Goal: Task Accomplishment & Management: Use online tool/utility

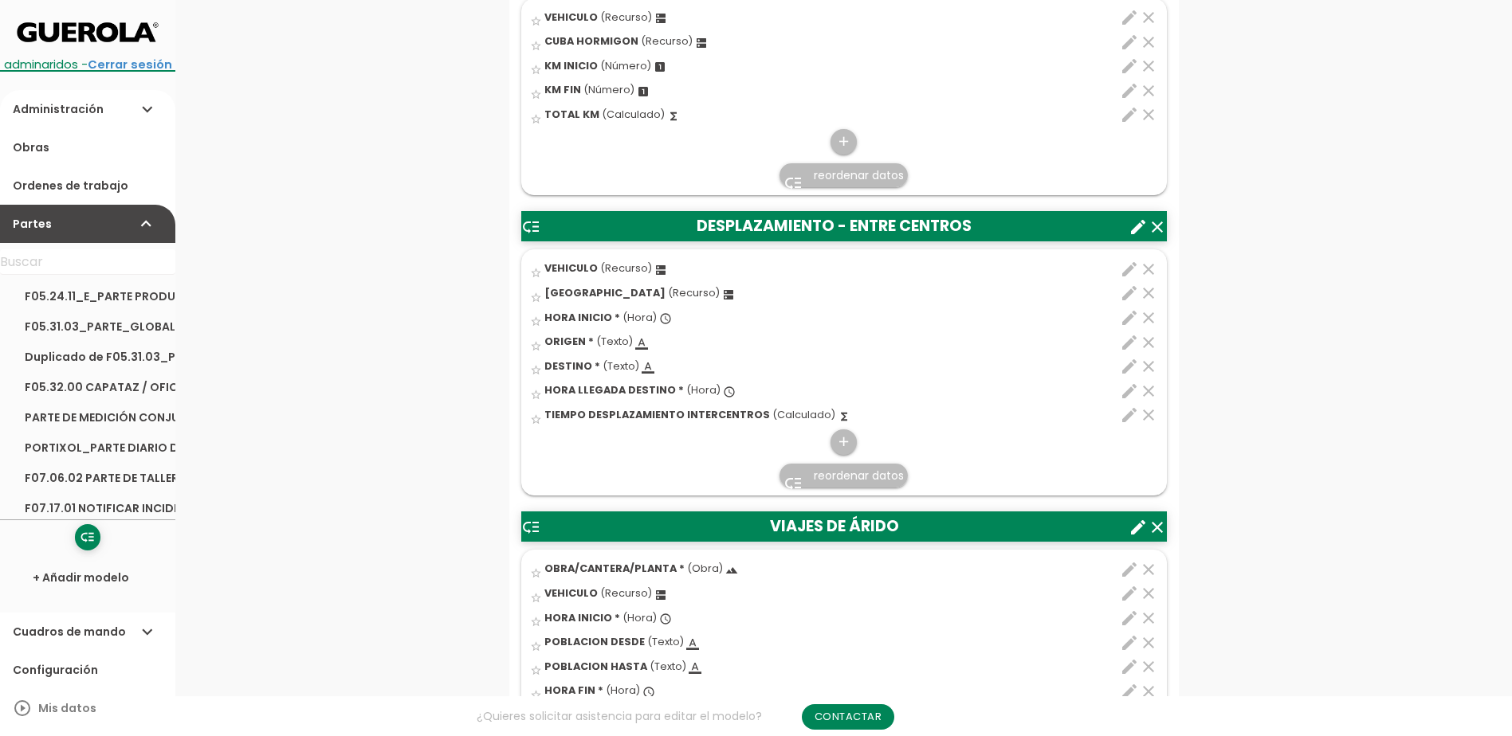
scroll to position [1912, 0]
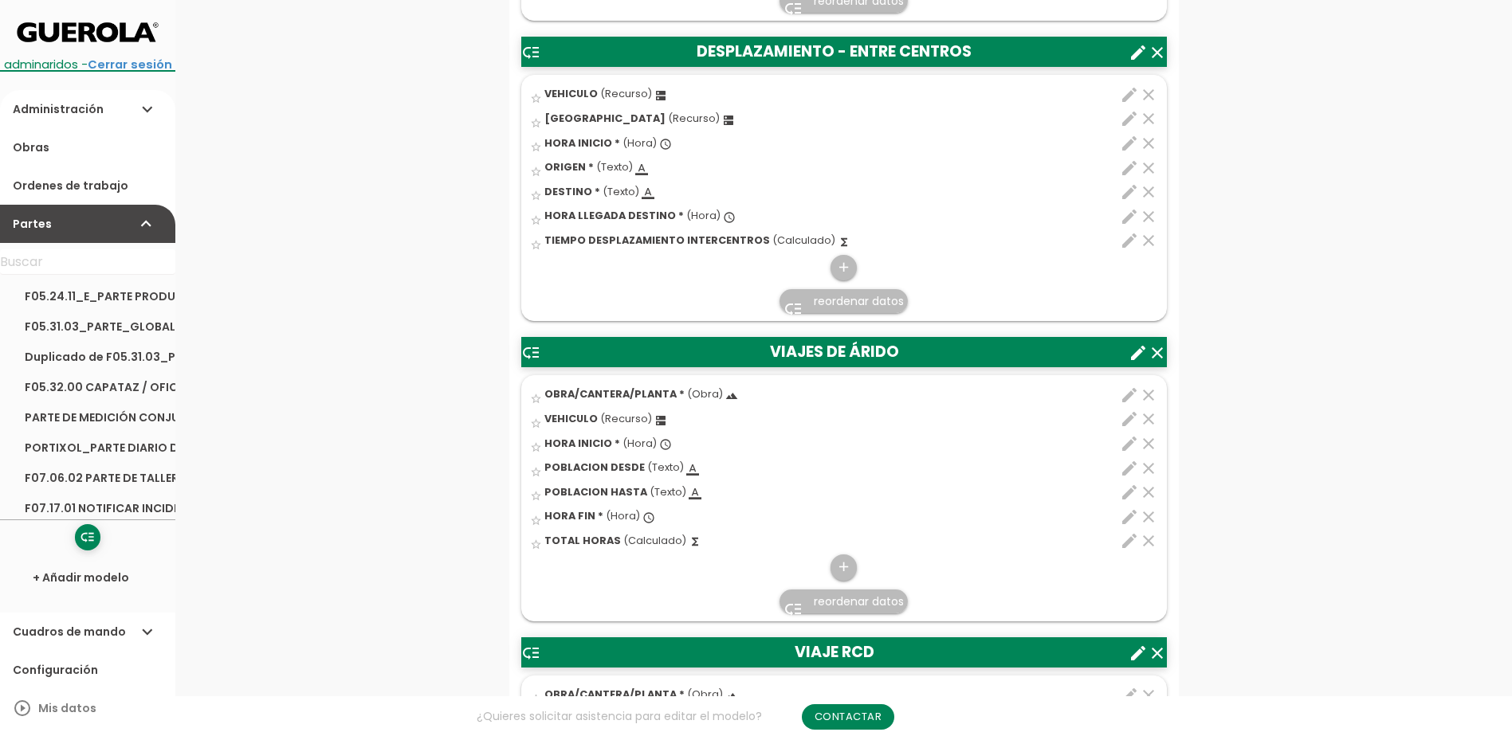
click at [1124, 418] on icon "edit" at bounding box center [1129, 419] width 19 height 19
select select "2179"
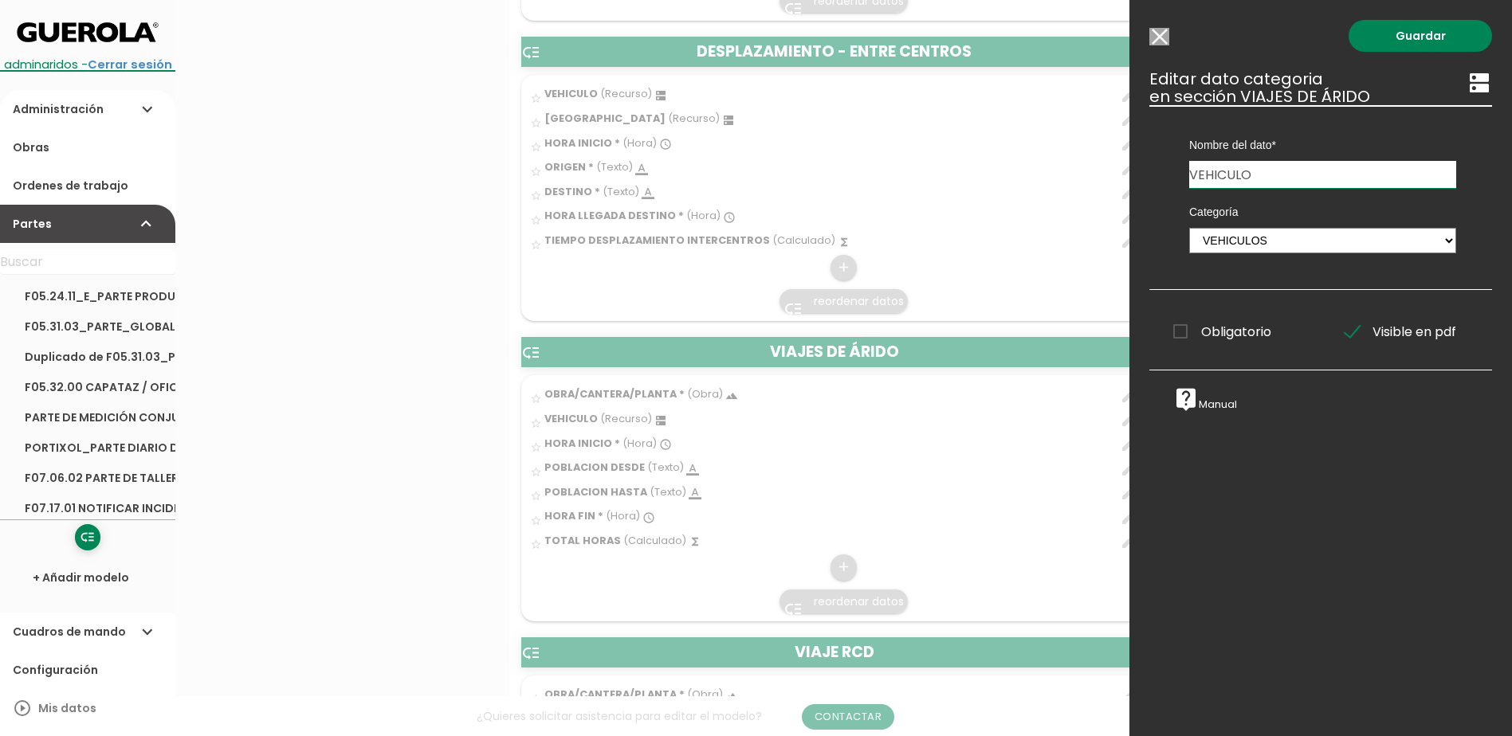
click at [1151, 36] on input "Modelo sin Ordenes de trabajo" at bounding box center [1159, 37] width 20 height 18
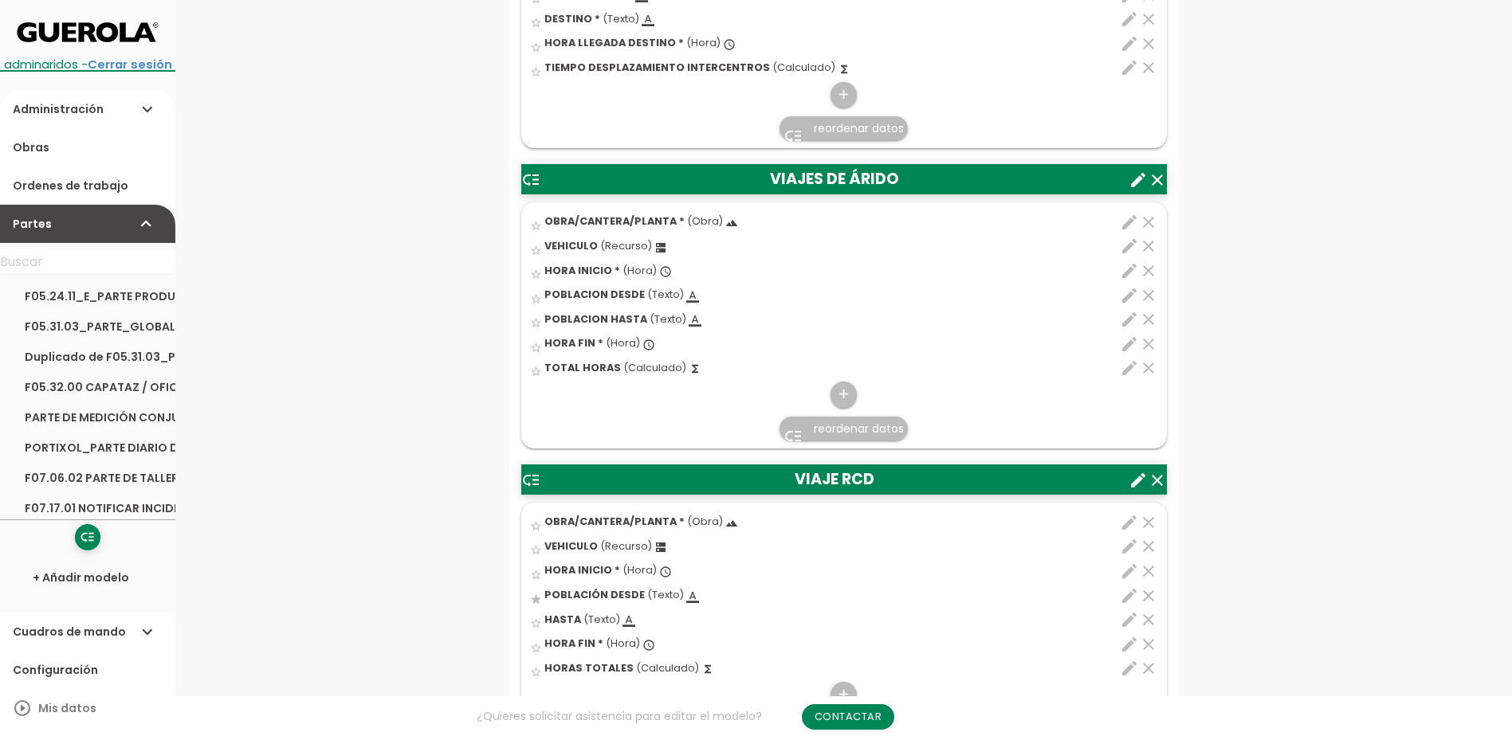
scroll to position [2231, 0]
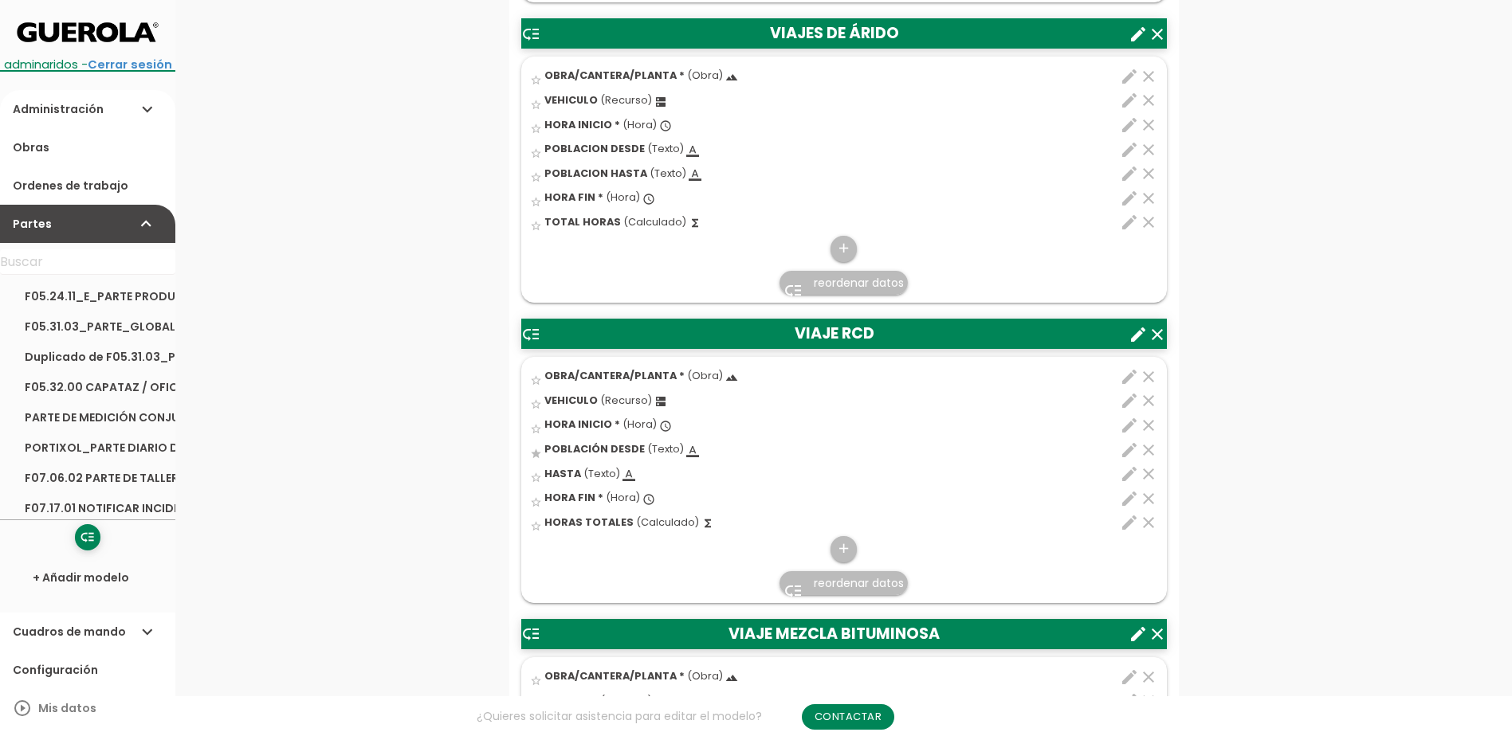
click at [1125, 398] on icon "edit" at bounding box center [1129, 400] width 19 height 19
select select "3699"
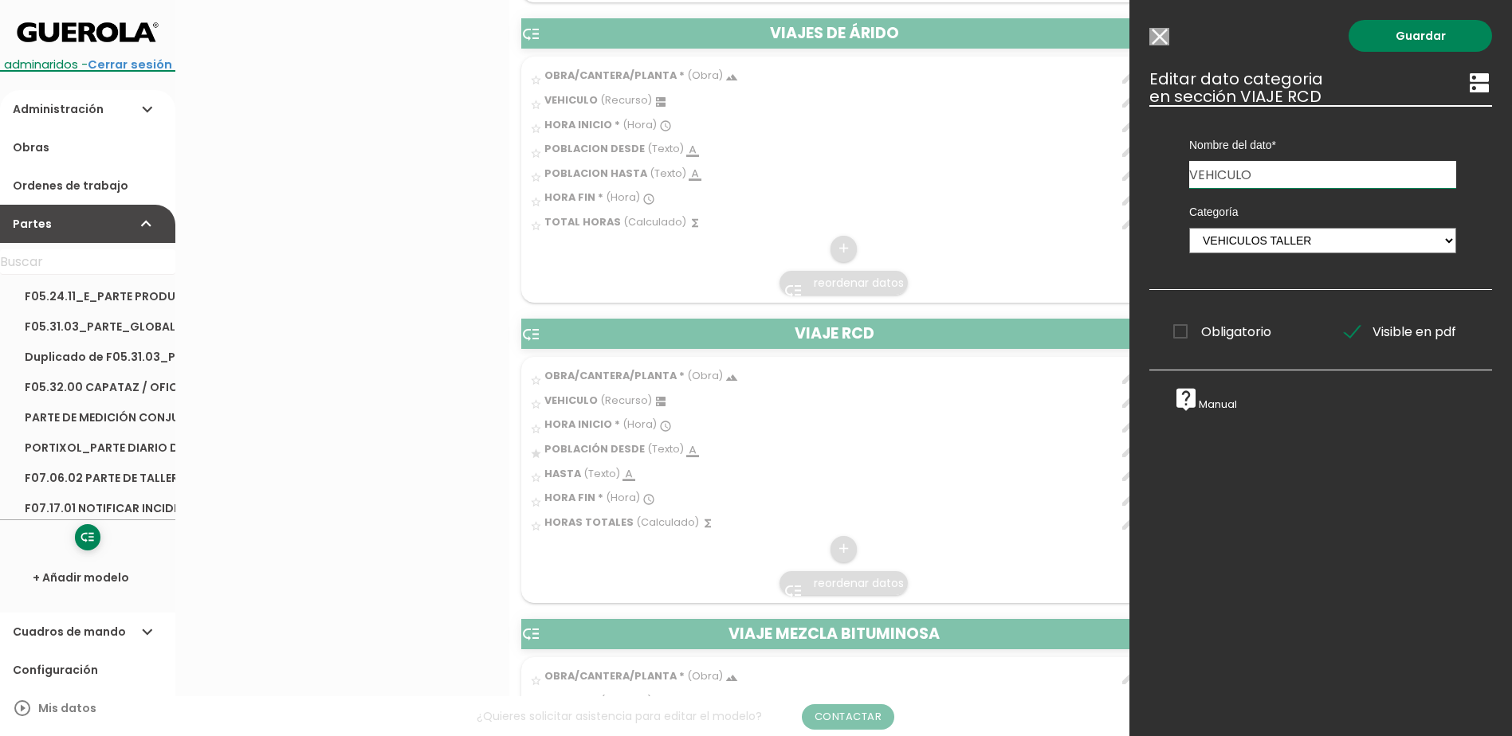
click at [1161, 39] on input "Modelo sin Ordenes de trabajo" at bounding box center [1159, 37] width 20 height 18
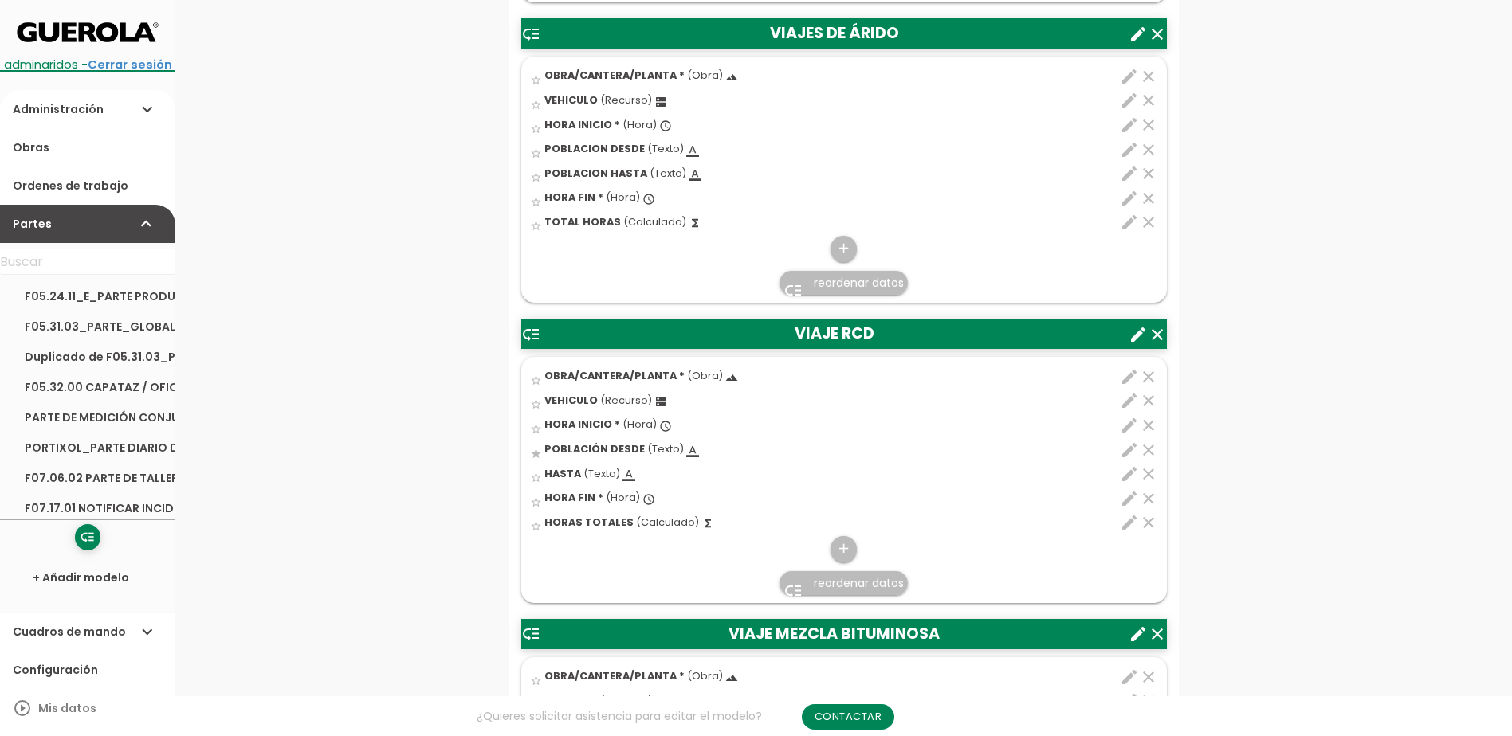
click at [1128, 100] on icon "edit" at bounding box center [1129, 100] width 19 height 19
select select "2179"
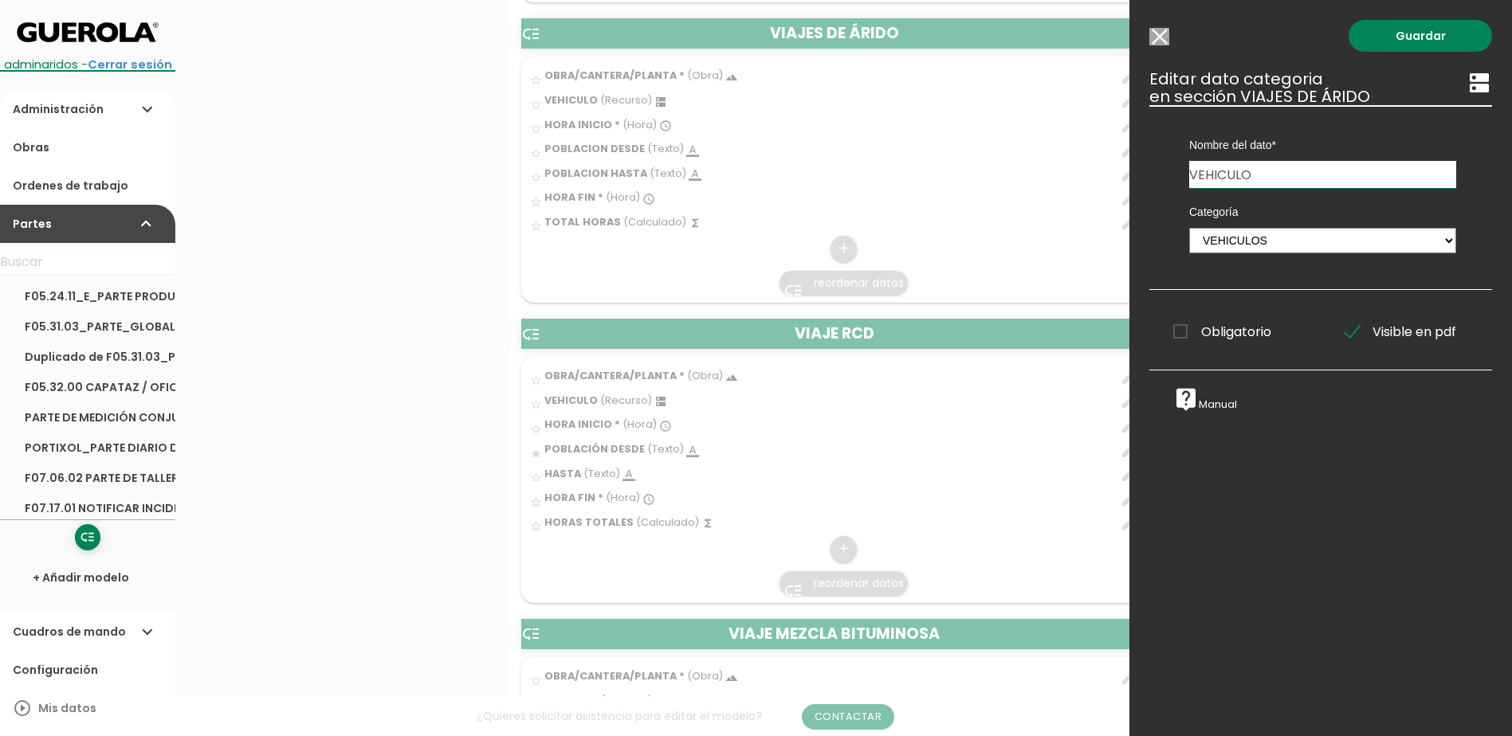
click at [1155, 30] on input "Modelo sin Ordenes de trabajo" at bounding box center [1159, 37] width 20 height 18
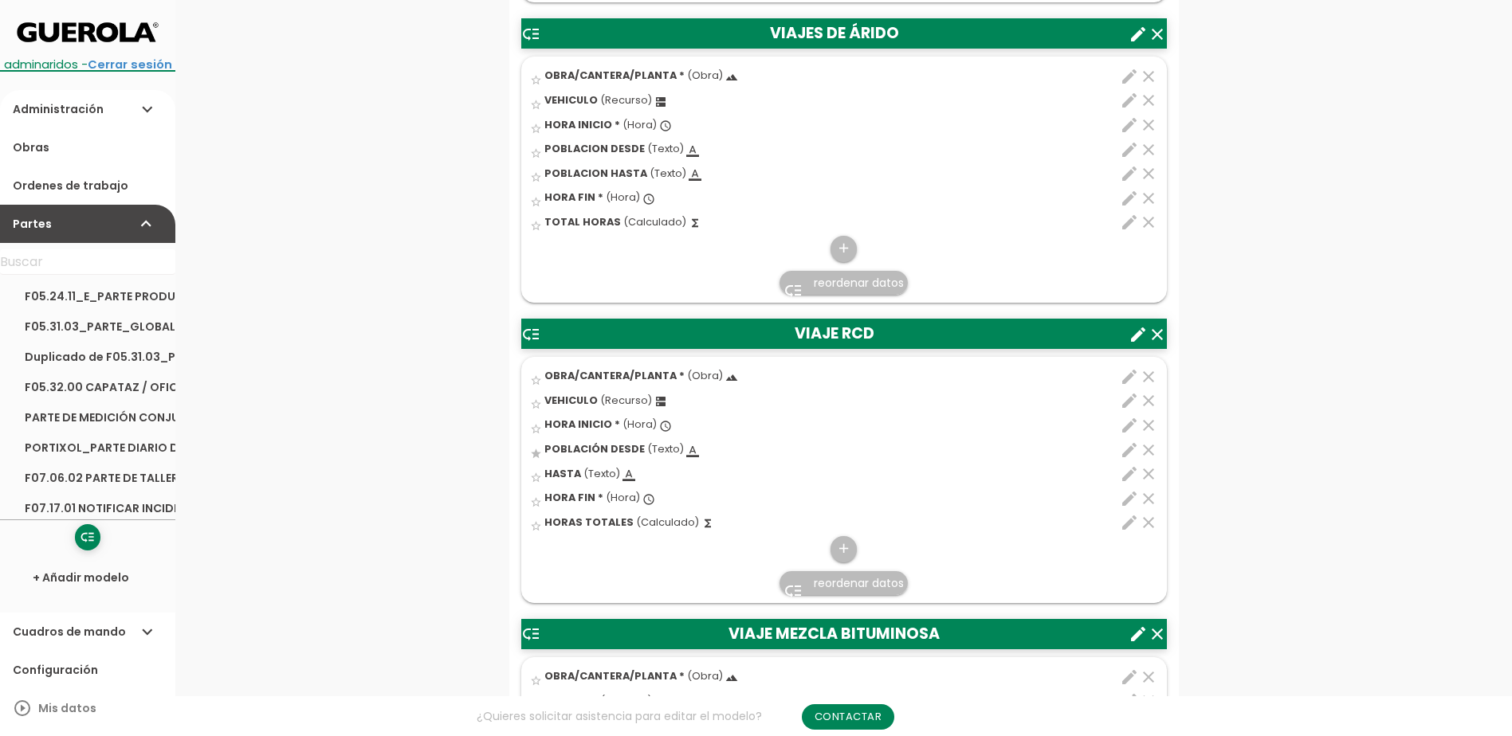
click at [1122, 402] on icon "edit" at bounding box center [1129, 400] width 19 height 19
select select "3699"
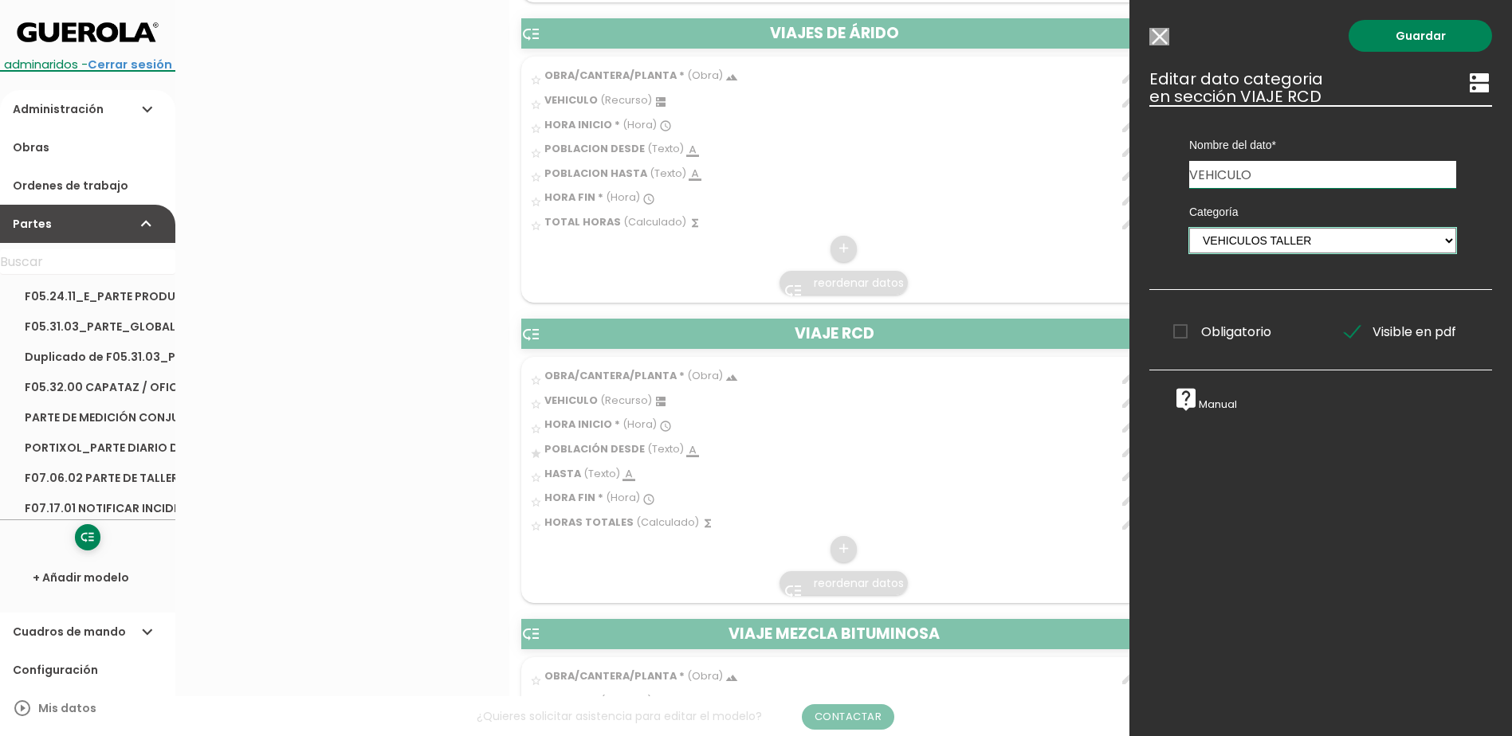
click at [1423, 239] on select "PERSONAL OBRA MAQUINARIA ASFALTO ACTIVIDADES NO USAR - [STREET_ADDRESS] - EQUIP…" at bounding box center [1322, 240] width 267 height 25
click at [1155, 36] on input "Modelo sin Ordenes de trabajo" at bounding box center [1159, 37] width 20 height 18
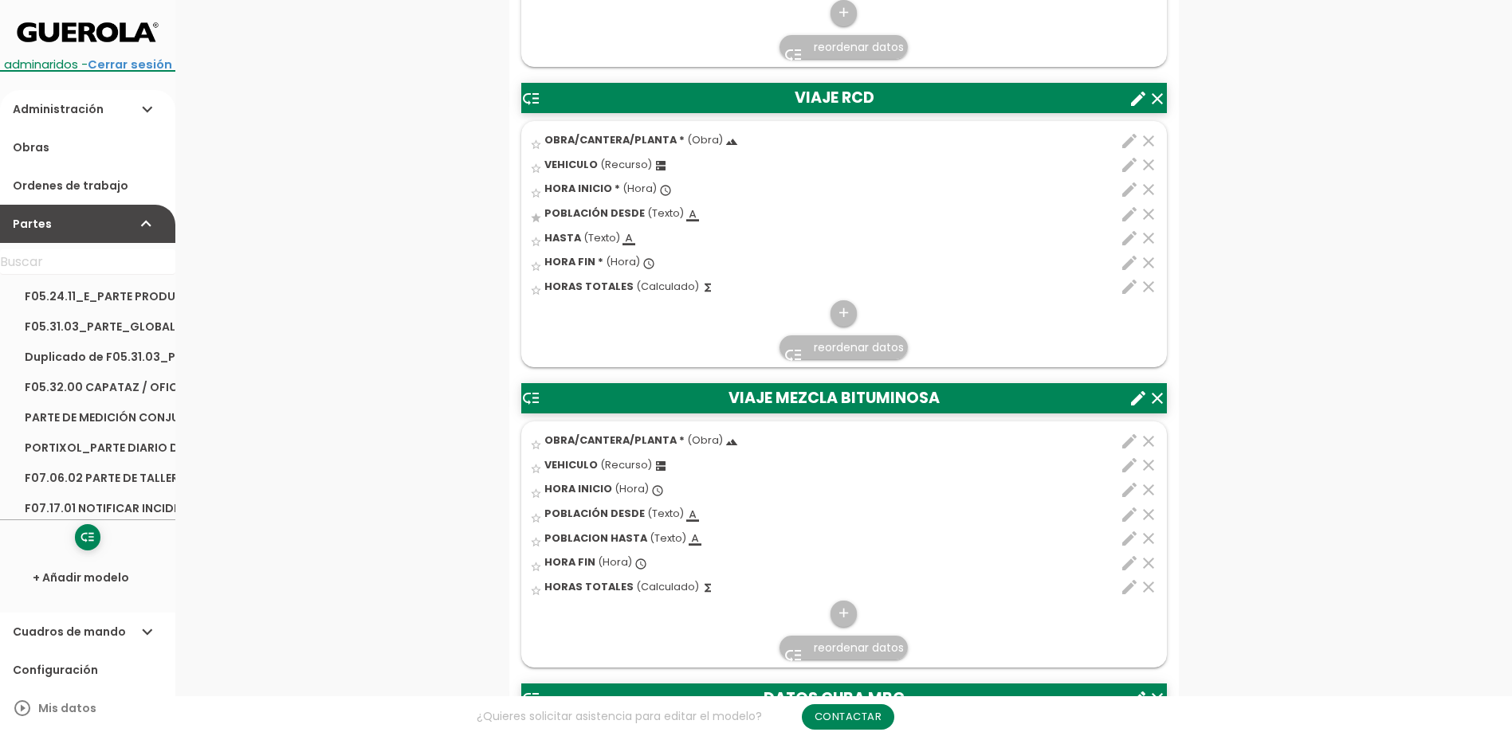
scroll to position [2470, 0]
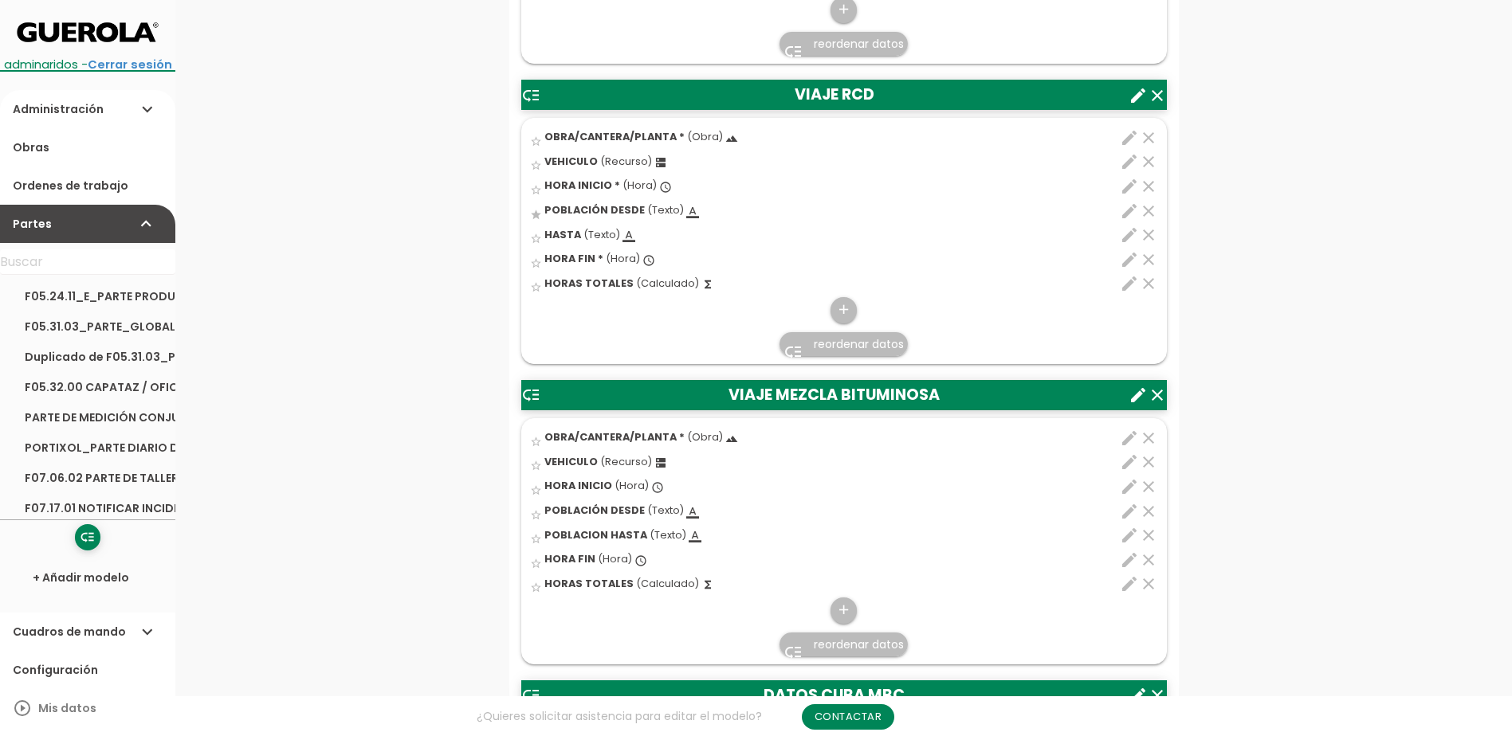
click at [1128, 460] on icon "edit" at bounding box center [1129, 462] width 19 height 19
select select "2179"
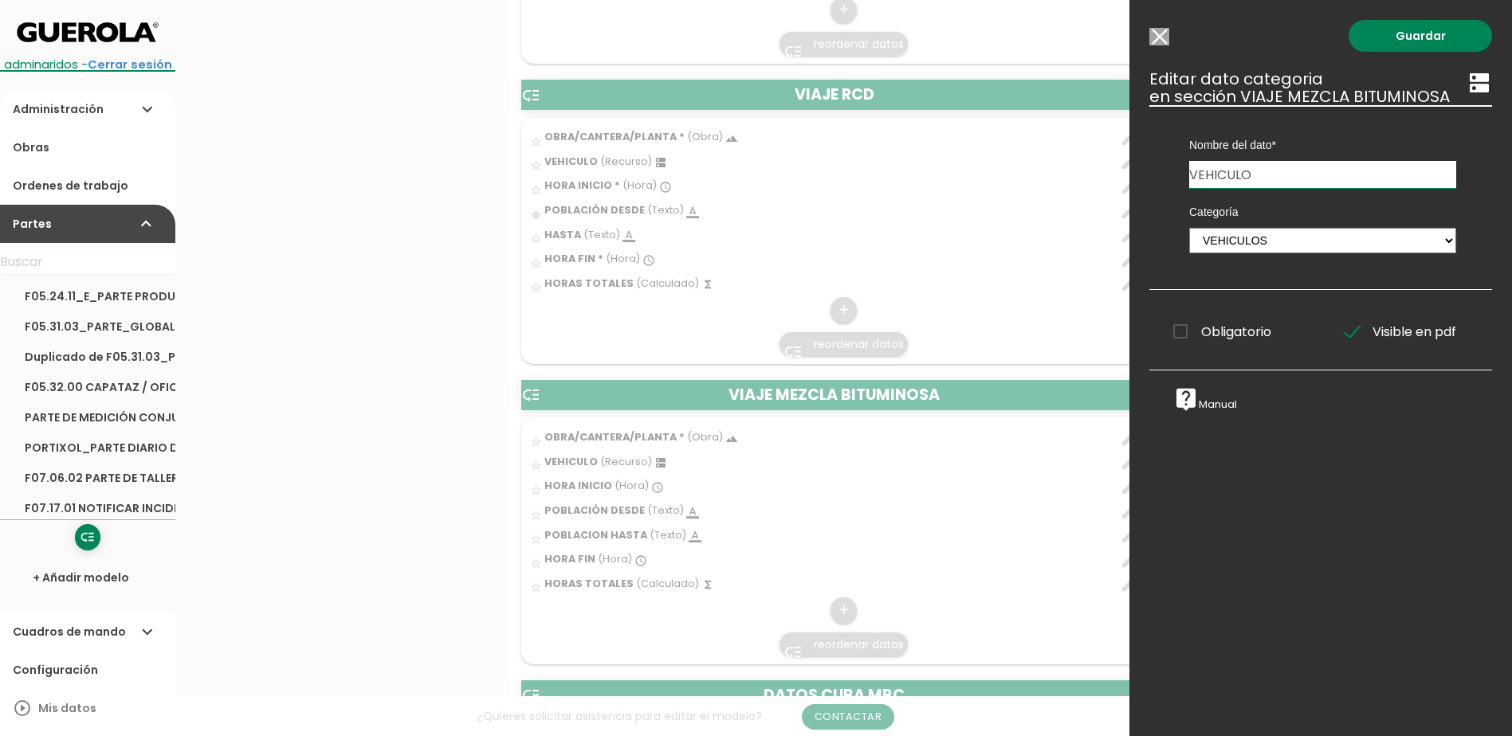
click at [1153, 39] on input "Modelo sin Ordenes de trabajo" at bounding box center [1159, 37] width 20 height 18
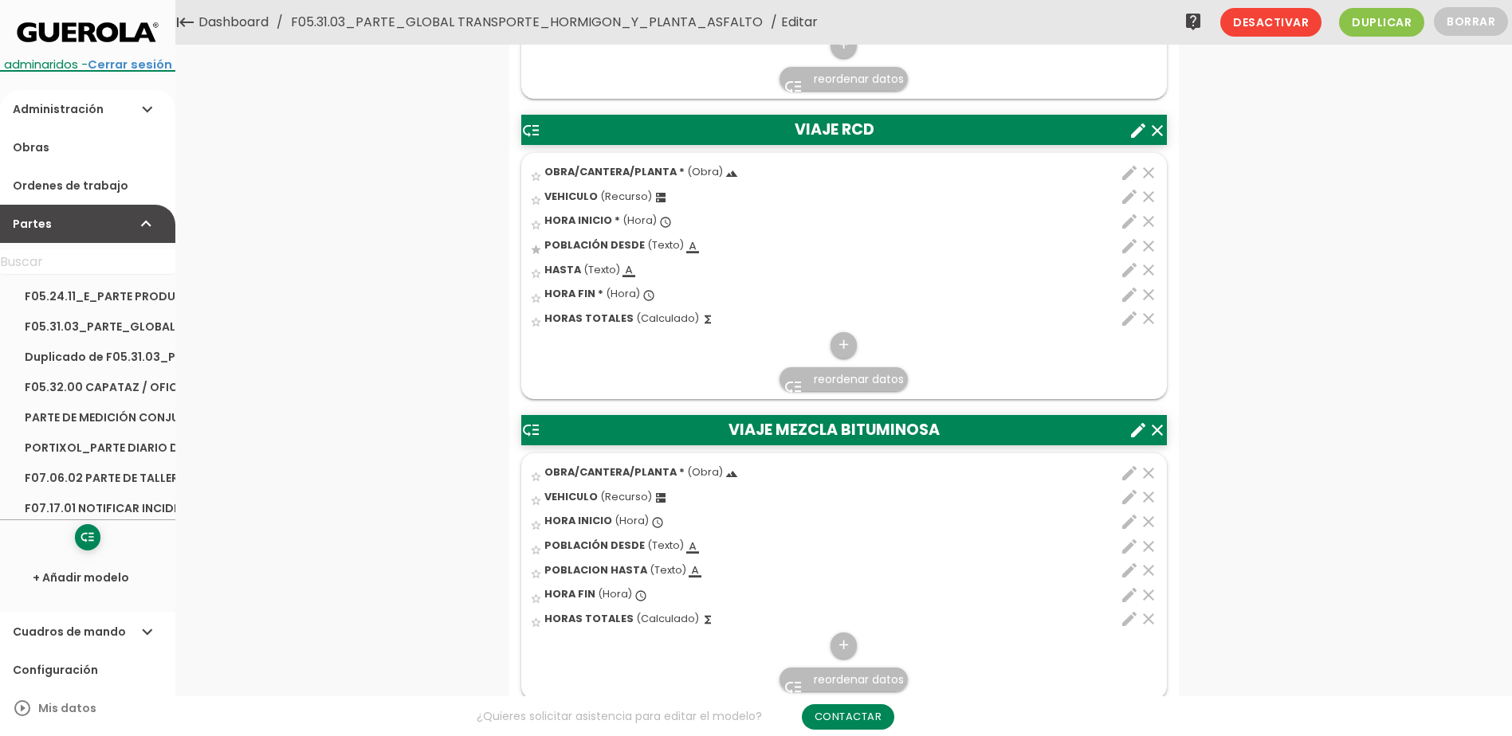
scroll to position [2151, 0]
